Goal: Find specific page/section: Find specific page/section

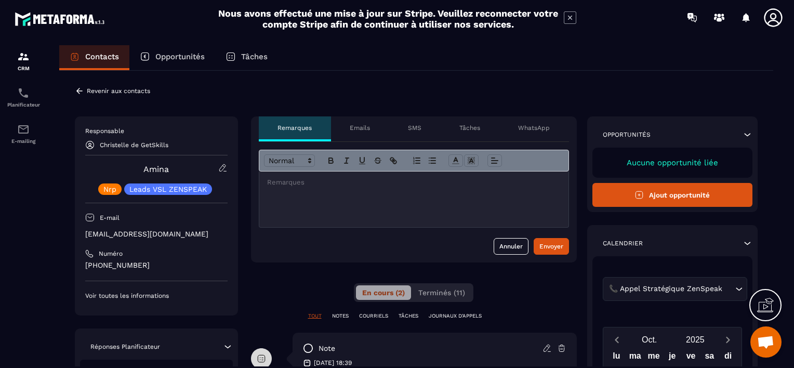
click at [87, 89] on p "Revenir aux contacts" at bounding box center [118, 90] width 63 height 7
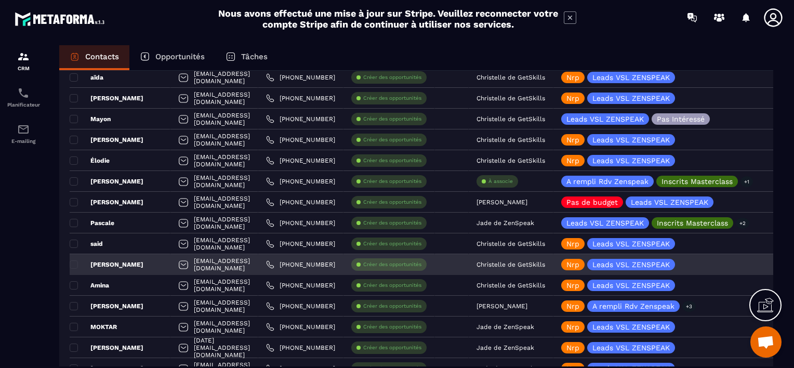
scroll to position [883, 0]
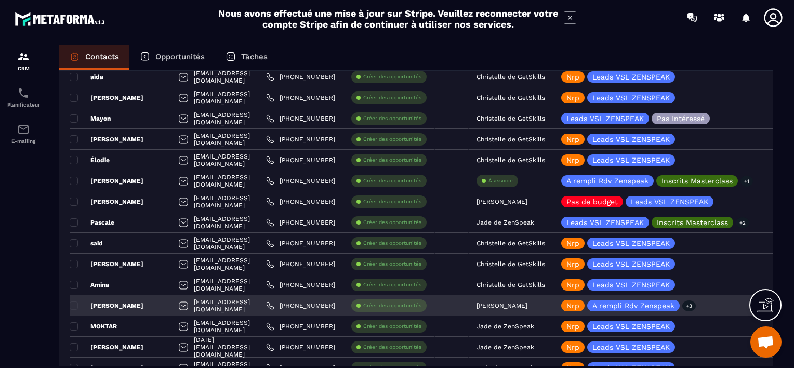
click at [527, 304] on p "[PERSON_NAME]" at bounding box center [501, 305] width 51 height 7
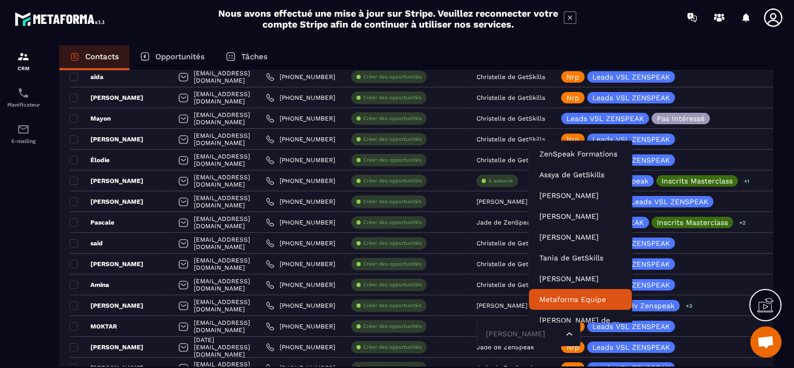
scroll to position [8, 0]
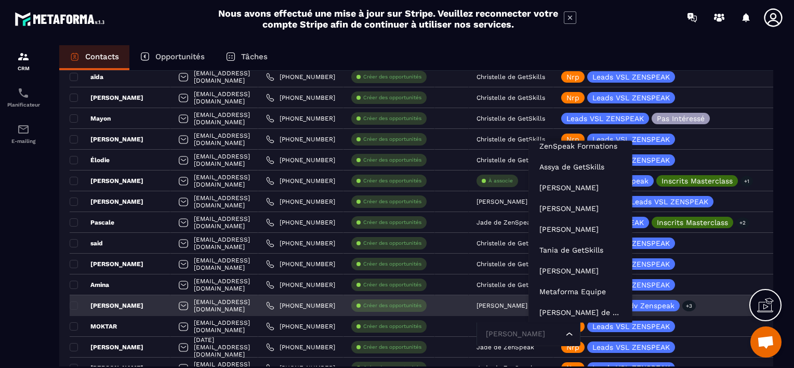
click at [544, 336] on input "Search for option" at bounding box center [523, 333] width 80 height 11
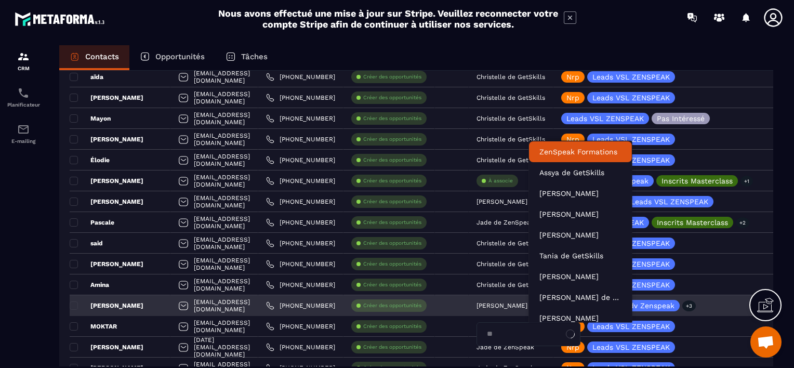
type input "***"
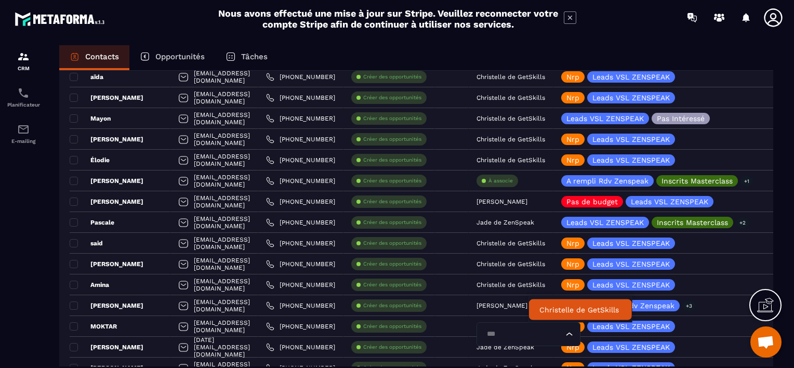
click at [546, 310] on p "Christelle de GetSkills" at bounding box center [580, 309] width 82 height 10
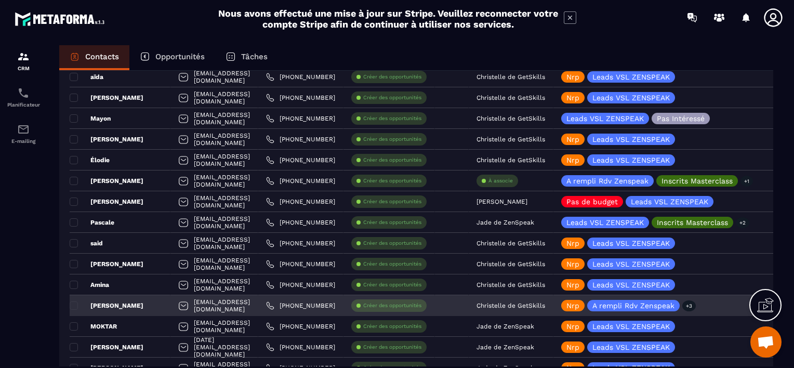
click at [160, 305] on div "[PERSON_NAME]" at bounding box center [120, 305] width 101 height 21
